Goal: Book appointment/travel/reservation

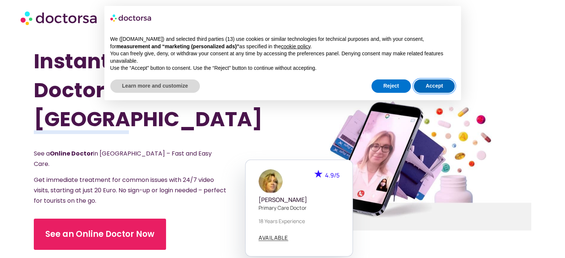
click at [442, 83] on button "Accept" at bounding box center [434, 86] width 41 height 13
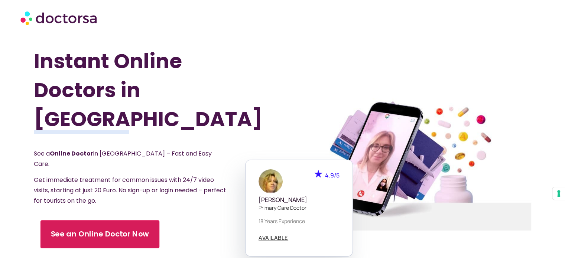
click at [82, 229] on span "See an Online Doctor Now" at bounding box center [100, 234] width 98 height 11
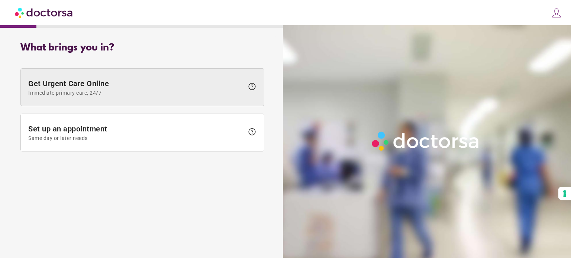
click at [135, 90] on span "Immediate primary care, 24/7" at bounding box center [135, 93] width 215 height 6
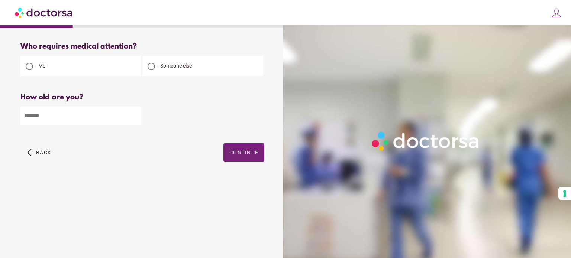
click at [60, 121] on input "number" at bounding box center [80, 116] width 121 height 18
click at [135, 113] on input "number" at bounding box center [80, 116] width 121 height 18
type input "**"
click at [233, 149] on span "button" at bounding box center [243, 152] width 41 height 19
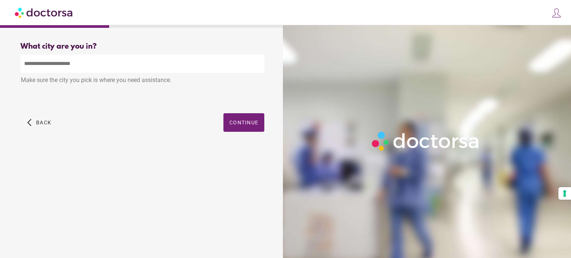
click at [83, 65] on input "text" at bounding box center [142, 64] width 244 height 18
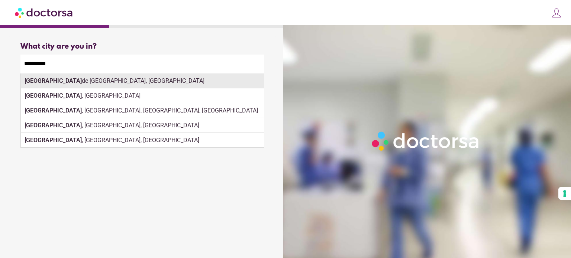
click at [95, 83] on div "Las Palmas de Gran Canaria, Spain" at bounding box center [142, 81] width 243 height 15
type input "**********"
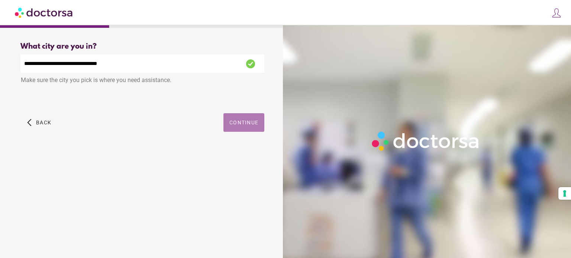
click at [245, 124] on span "Continue" at bounding box center [243, 123] width 29 height 6
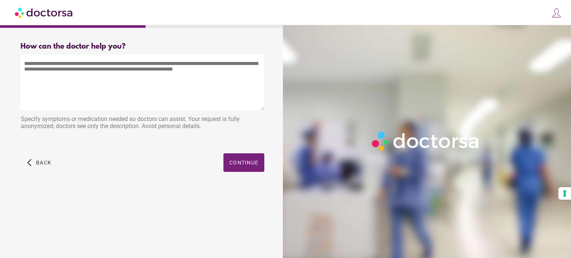
click at [132, 78] on textarea at bounding box center [142, 83] width 244 height 56
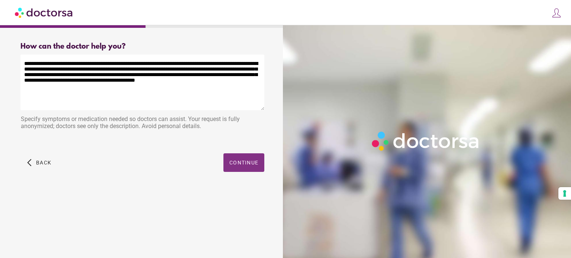
type textarea "**********"
click at [236, 165] on span "Continue" at bounding box center [243, 163] width 29 height 6
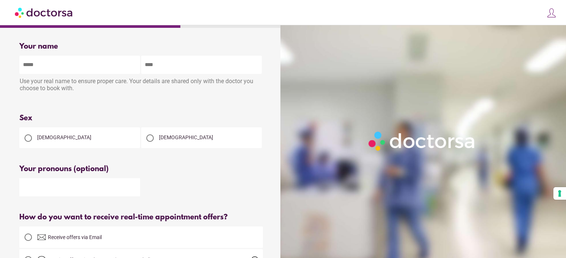
click at [72, 67] on input "text" at bounding box center [79, 65] width 121 height 18
type input "*****"
type input "*********"
click at [65, 141] on div "[DEMOGRAPHIC_DATA]" at bounding box center [79, 137] width 121 height 21
click at [25, 140] on div at bounding box center [28, 137] width 7 height 7
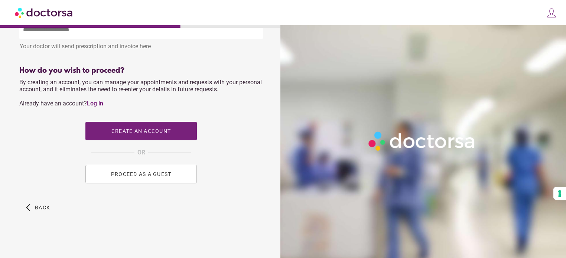
scroll to position [294, 0]
click at [165, 132] on span "Create an account" at bounding box center [140, 131] width 59 height 6
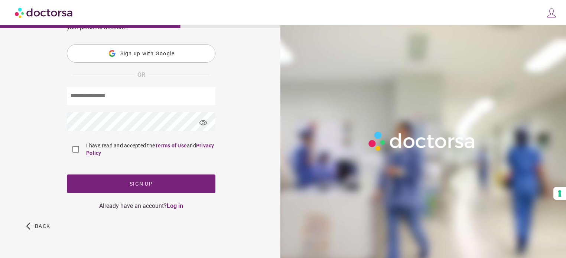
scroll to position [0, 0]
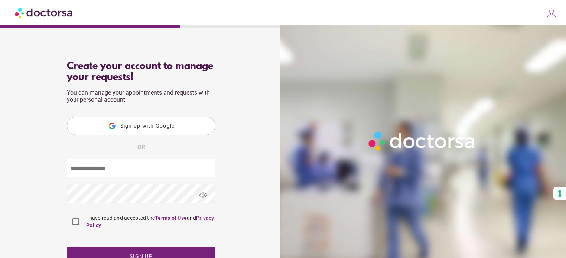
click at [176, 123] on button "Sign up with Google" at bounding box center [141, 126] width 149 height 19
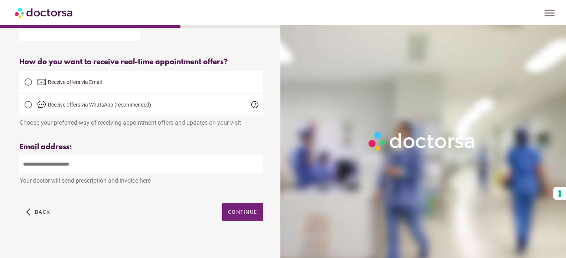
scroll to position [163, 0]
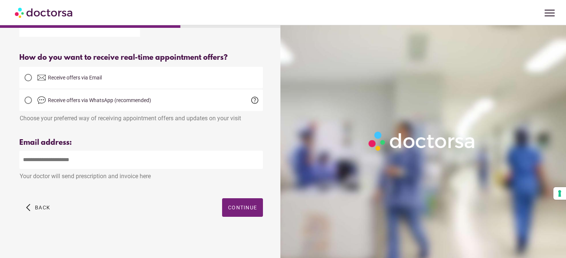
click at [105, 159] on input "email" at bounding box center [141, 160] width 244 height 18
type input "**********"
click at [235, 210] on span "Continue" at bounding box center [242, 208] width 29 height 6
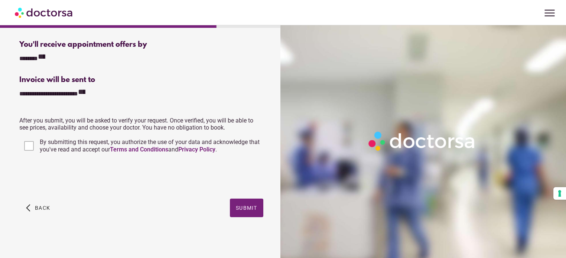
scroll to position [196, 0]
click at [45, 56] on icon "**********" at bounding box center [41, 55] width 7 height 7
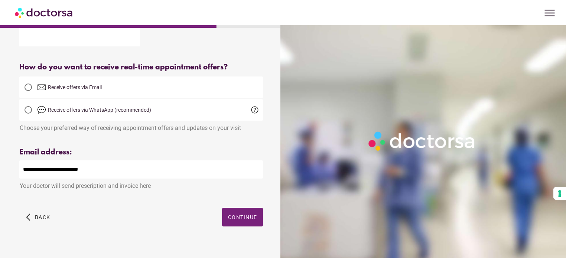
scroll to position [163, 0]
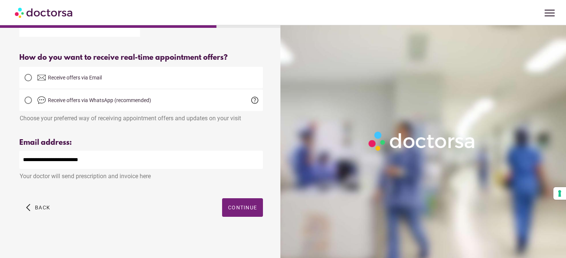
click at [146, 100] on span "Receive offers via WhatsApp (recommended)" at bounding box center [99, 100] width 103 height 6
click at [257, 98] on span "help" at bounding box center [254, 100] width 9 height 9
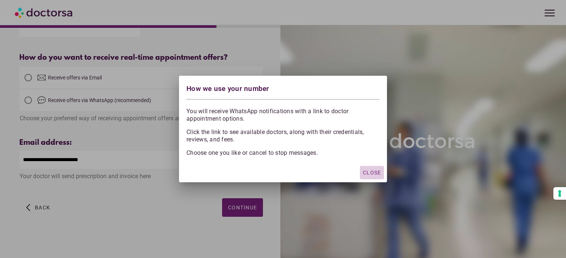
click at [371, 174] on span "Close" at bounding box center [372, 173] width 18 height 6
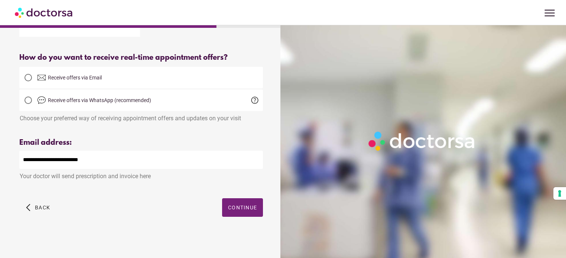
click at [77, 76] on span "Receive offers via Email" at bounding box center [75, 78] width 54 height 6
click at [238, 210] on span "Continue" at bounding box center [242, 208] width 29 height 6
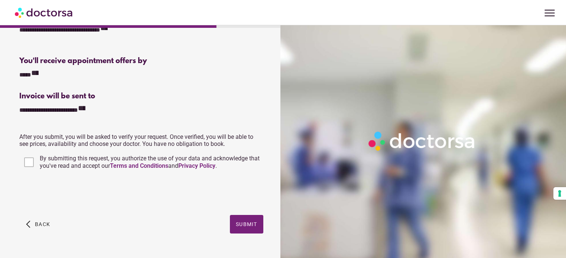
scroll to position [196, 0]
